Goal: Task Accomplishment & Management: Manage account settings

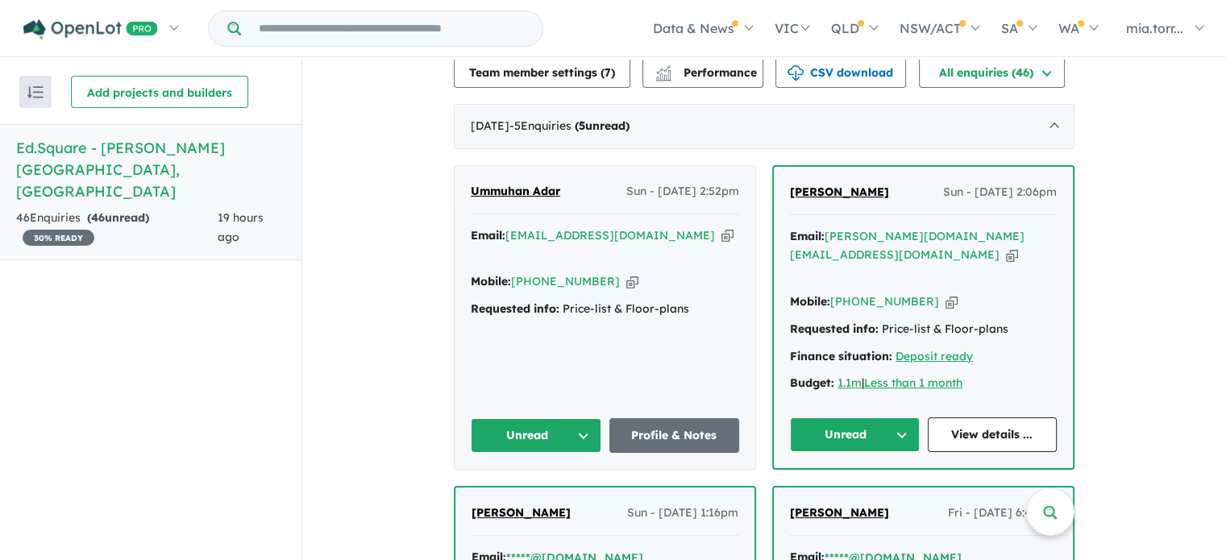
scroll to position [617, 0]
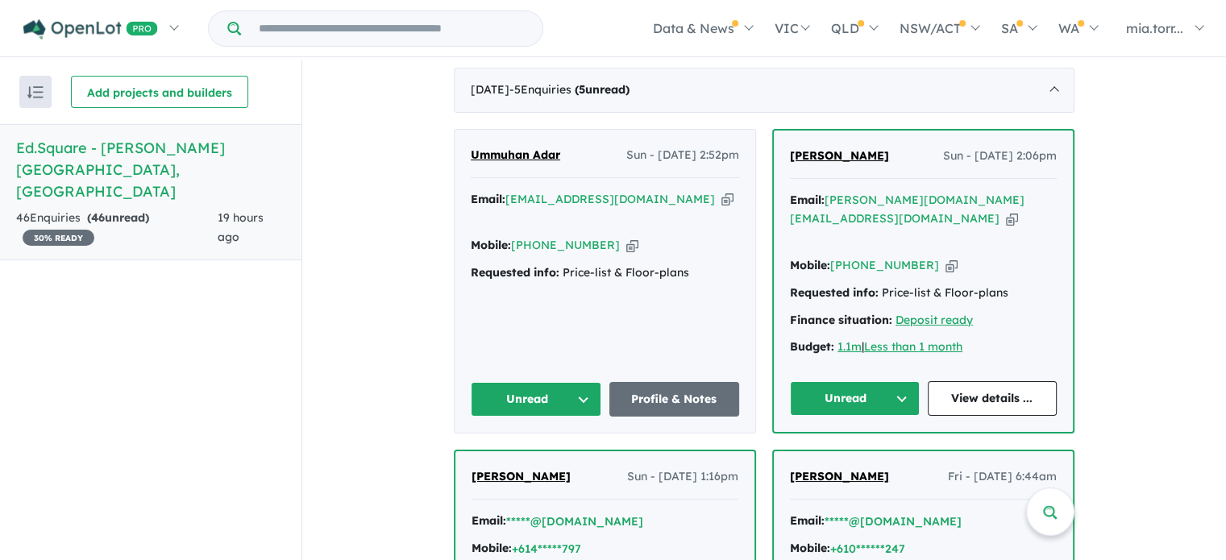
click at [581, 382] on button "Unread" at bounding box center [536, 399] width 131 height 35
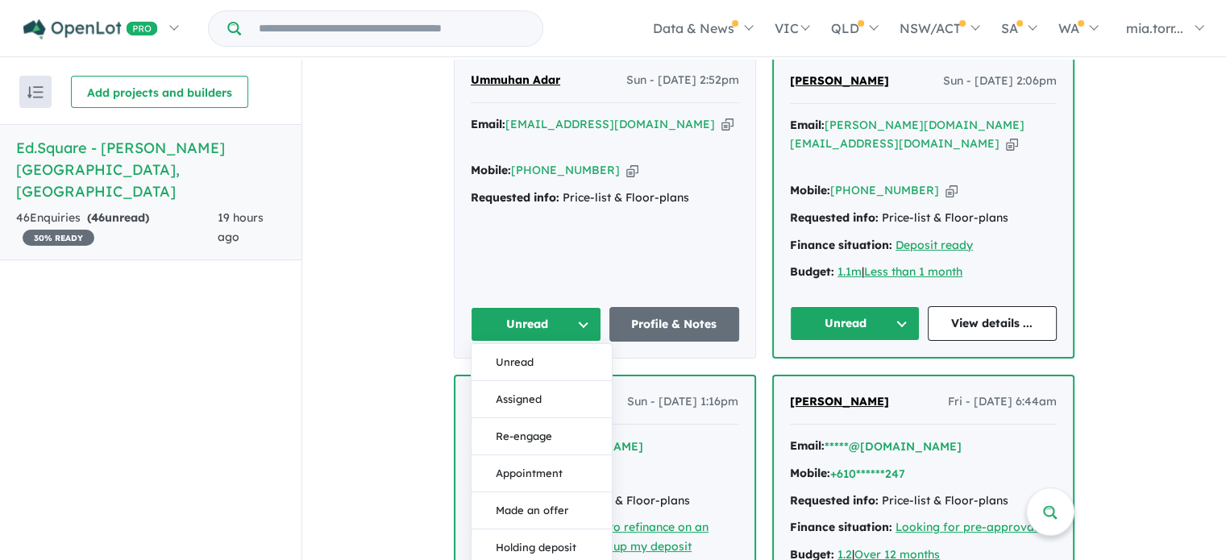
scroll to position [536, 0]
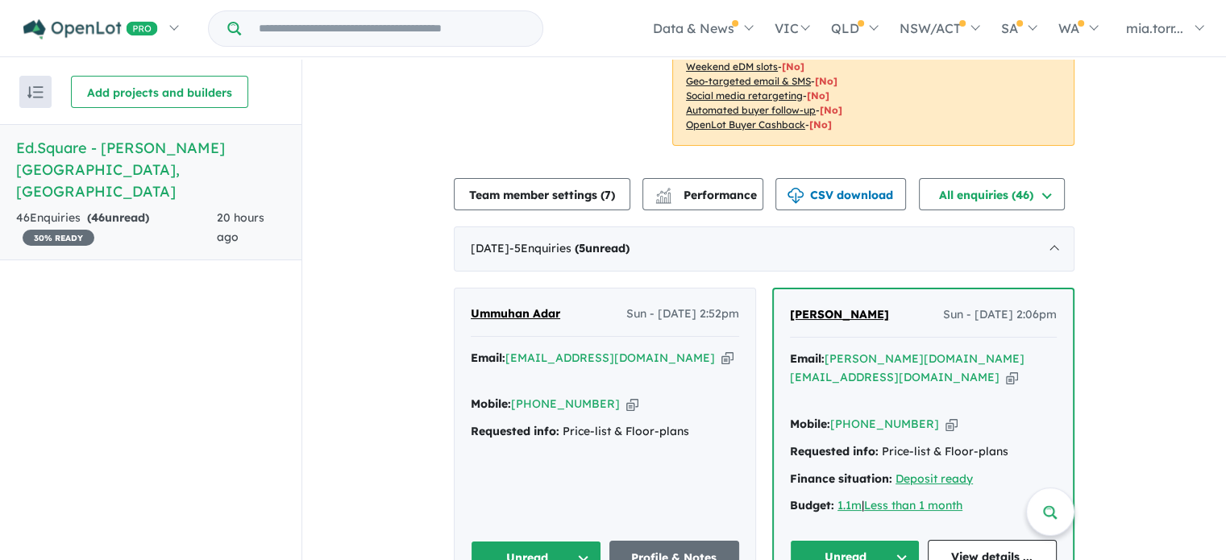
scroll to position [484, 0]
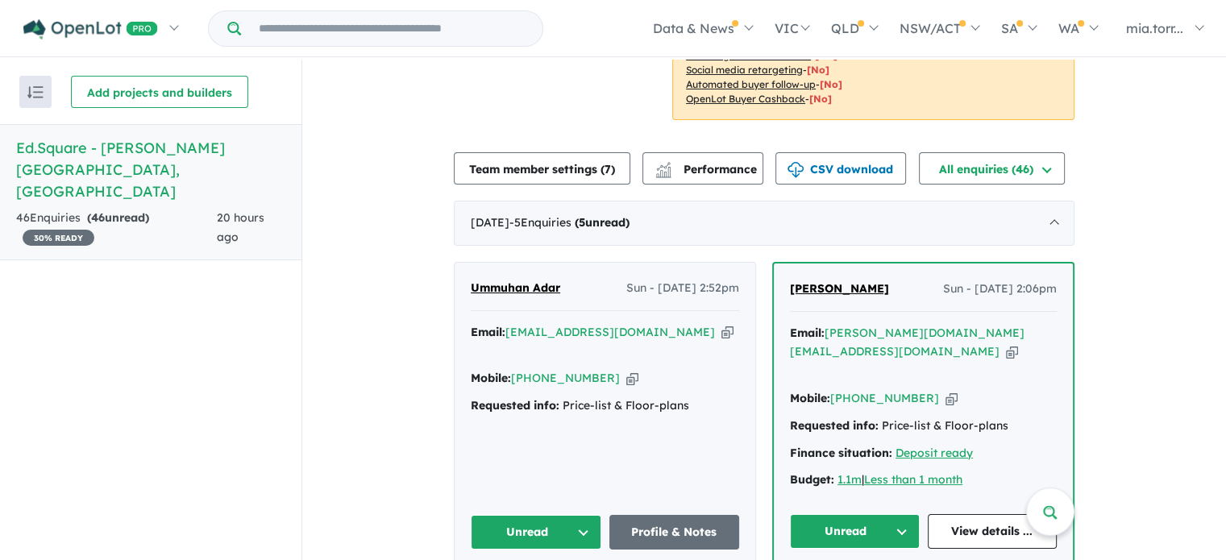
click at [946, 390] on icon "button" at bounding box center [952, 398] width 12 height 17
click at [626, 370] on icon "button" at bounding box center [632, 378] width 12 height 17
click at [673, 515] on link "Profile & Notes" at bounding box center [674, 532] width 131 height 35
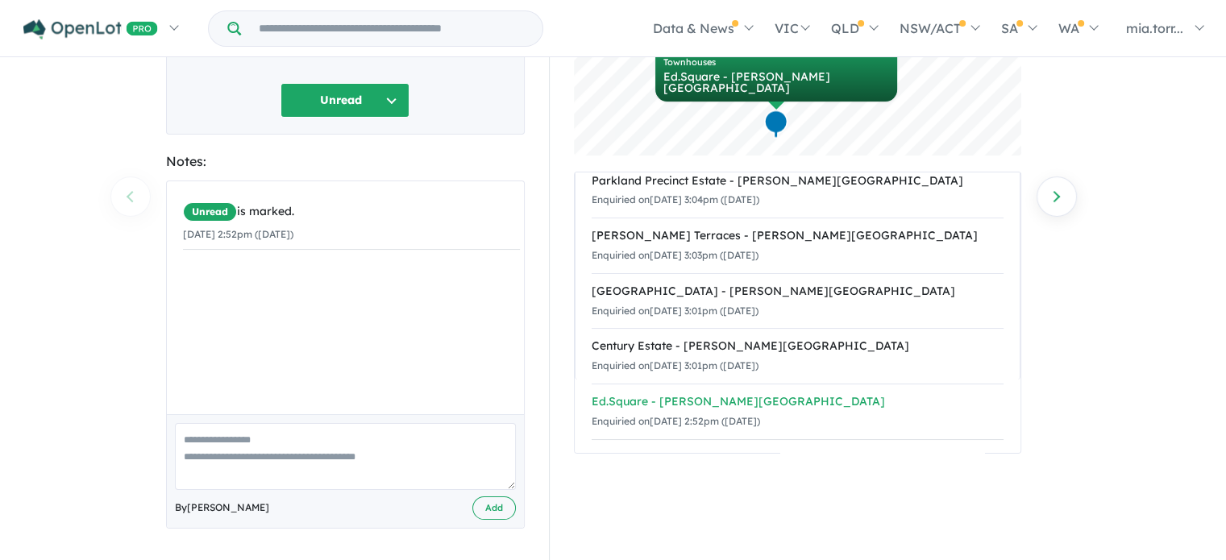
scroll to position [168, 0]
